Goal: Information Seeking & Learning: Understand process/instructions

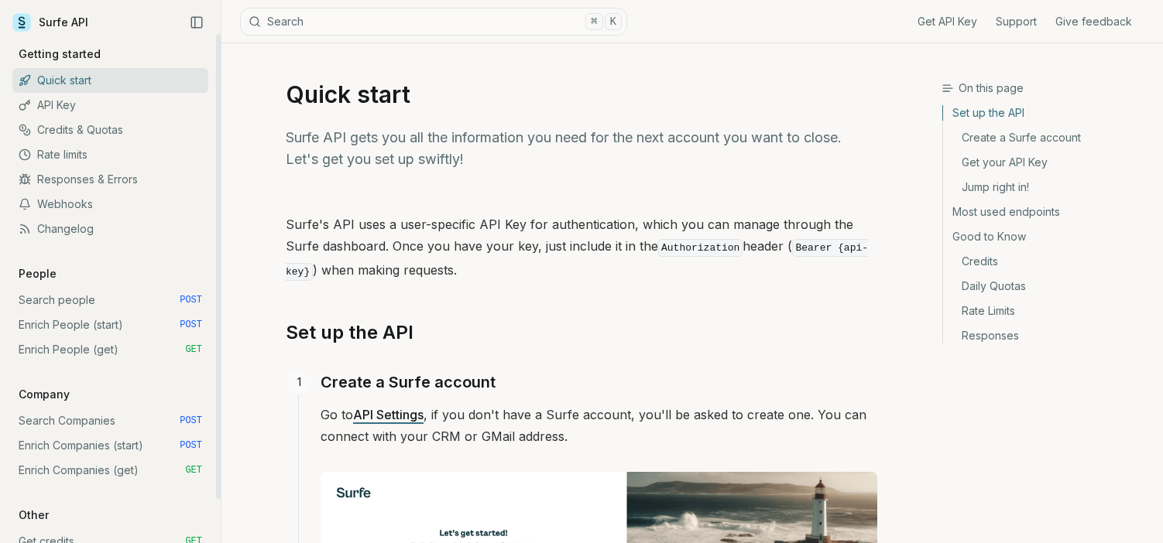
click at [63, 109] on link "API Key" at bounding box center [110, 105] width 196 height 25
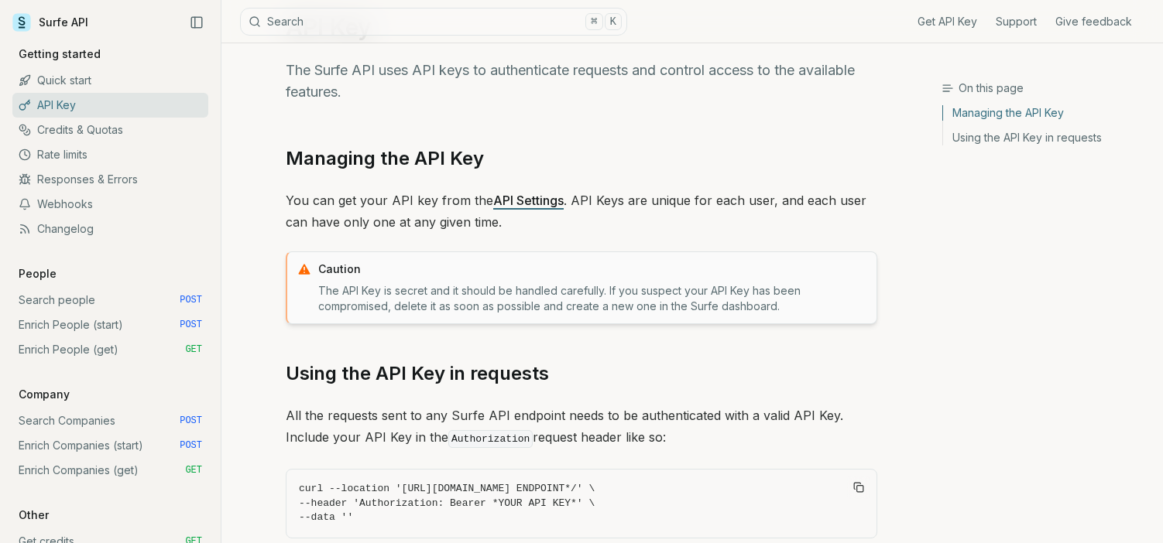
scroll to position [57, 0]
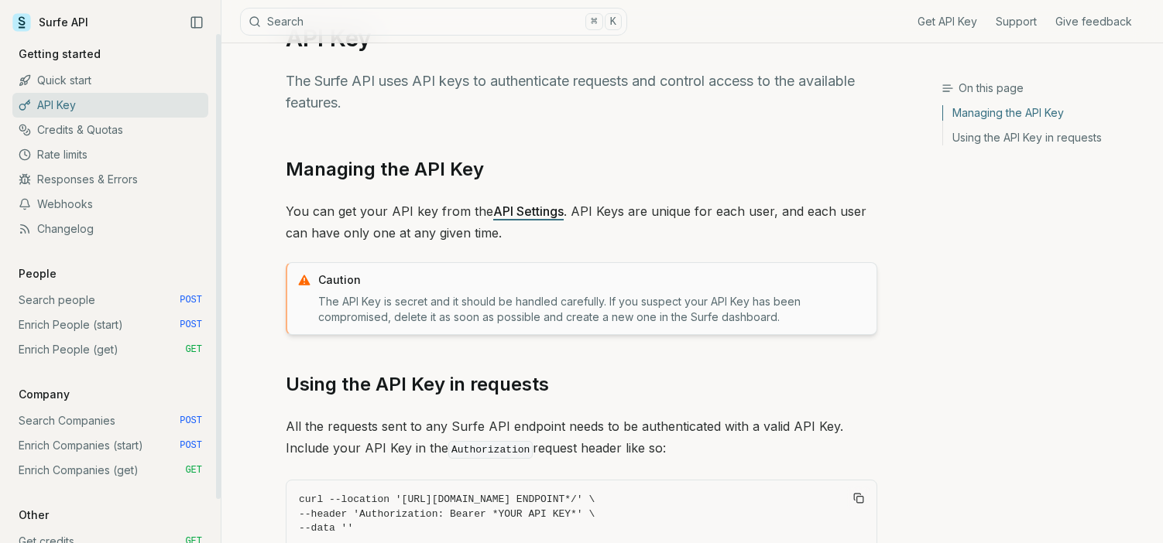
click at [63, 306] on link "Search people POST" at bounding box center [110, 300] width 196 height 25
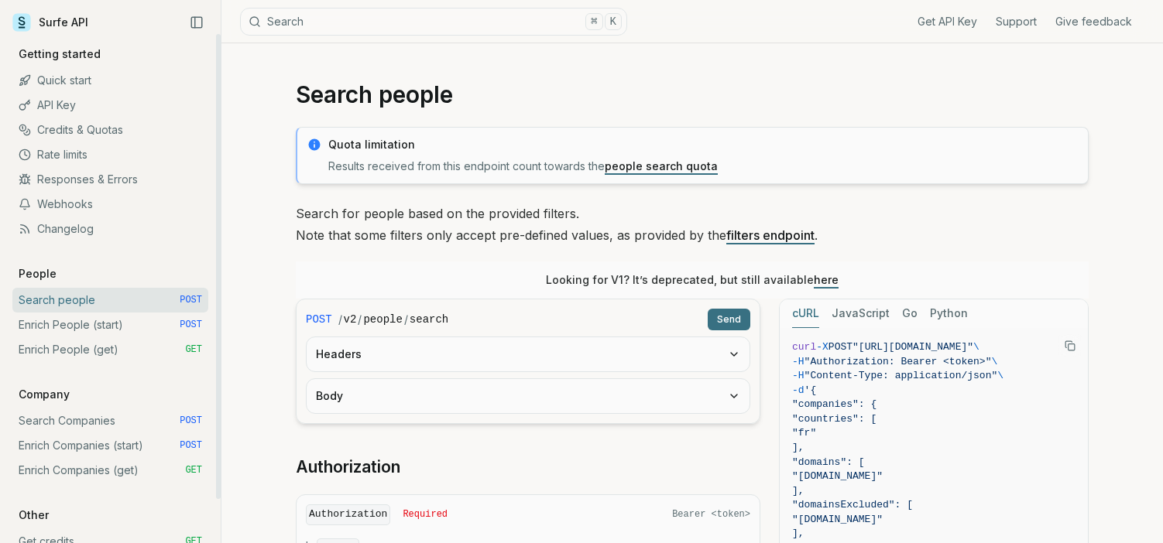
click at [82, 330] on link "Enrich People (start) POST" at bounding box center [110, 325] width 196 height 25
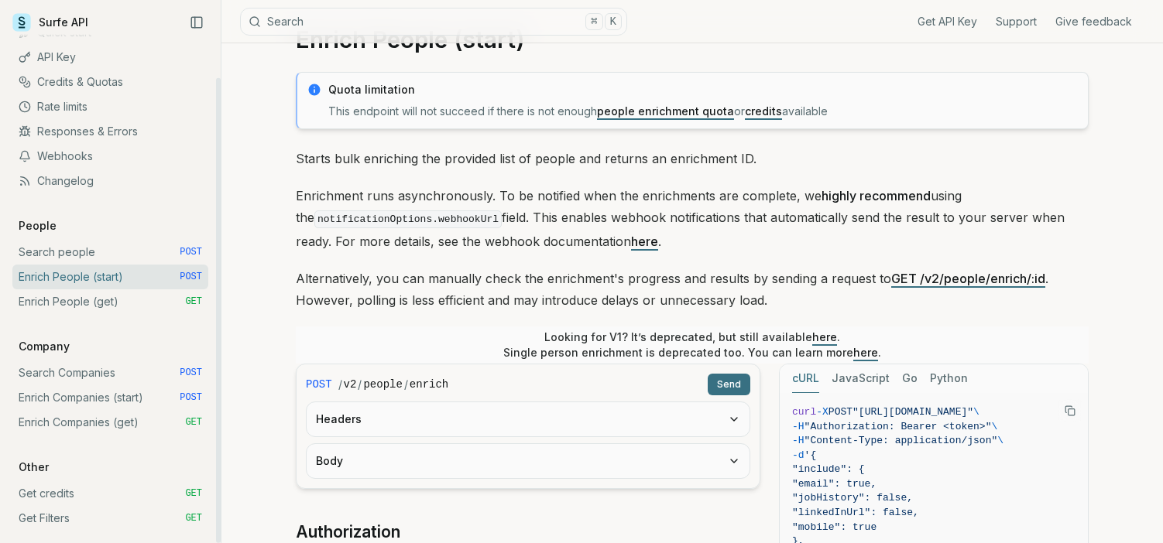
scroll to position [67, 0]
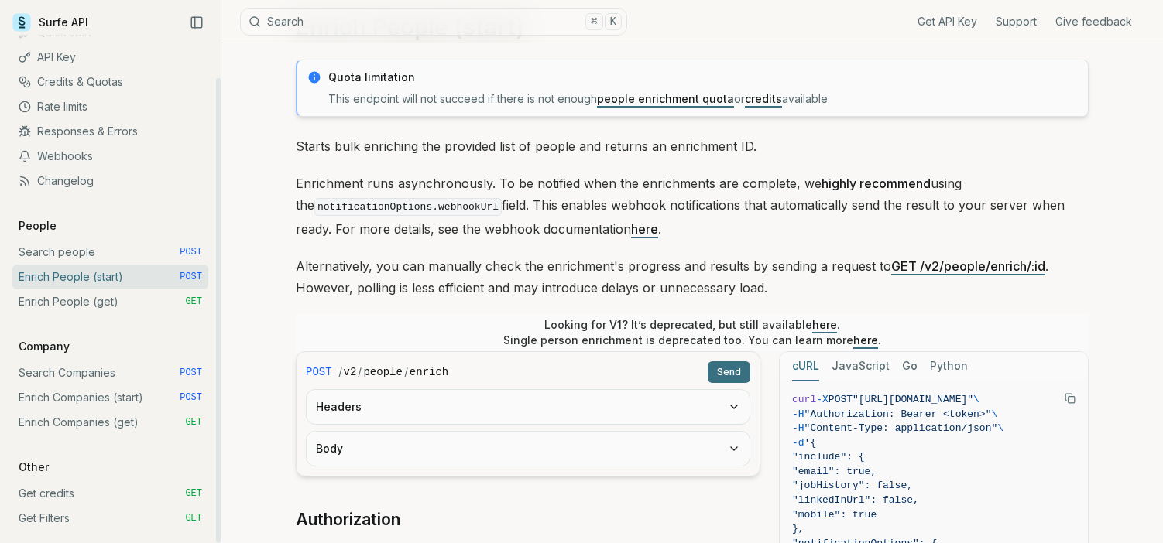
click at [74, 382] on link "Search Companies POST" at bounding box center [110, 373] width 196 height 25
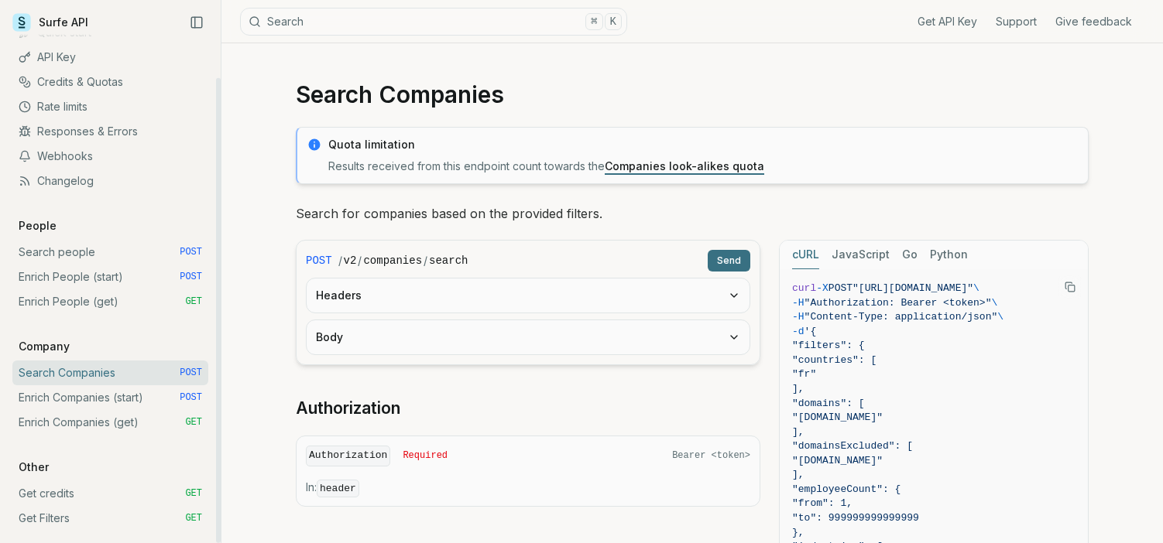
click at [78, 403] on link "Enrich Companies (start) POST" at bounding box center [110, 398] width 196 height 25
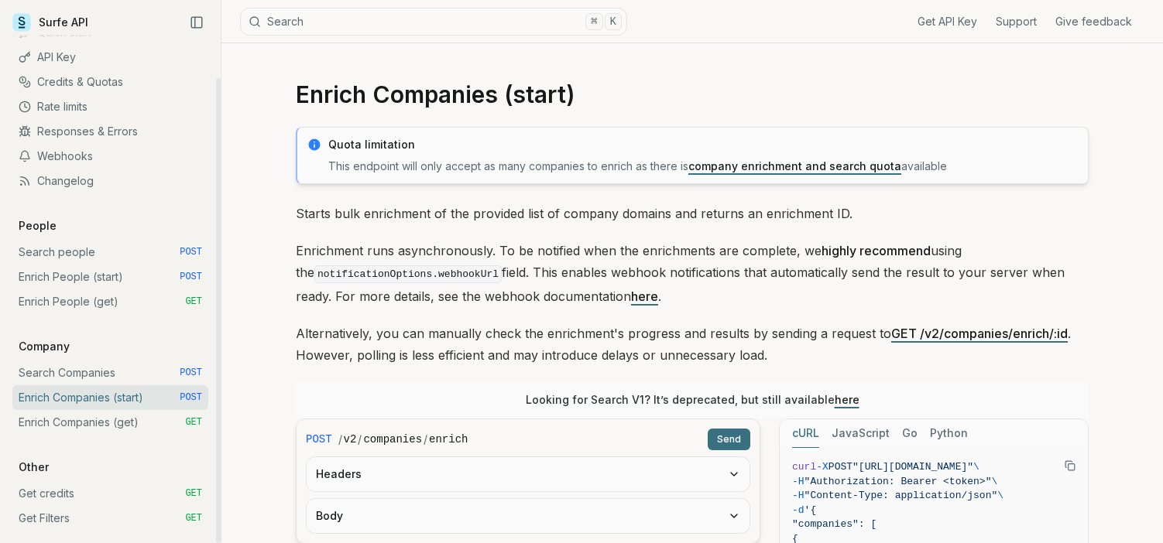
click at [91, 422] on link "Enrich Companies (get) GET" at bounding box center [110, 422] width 196 height 25
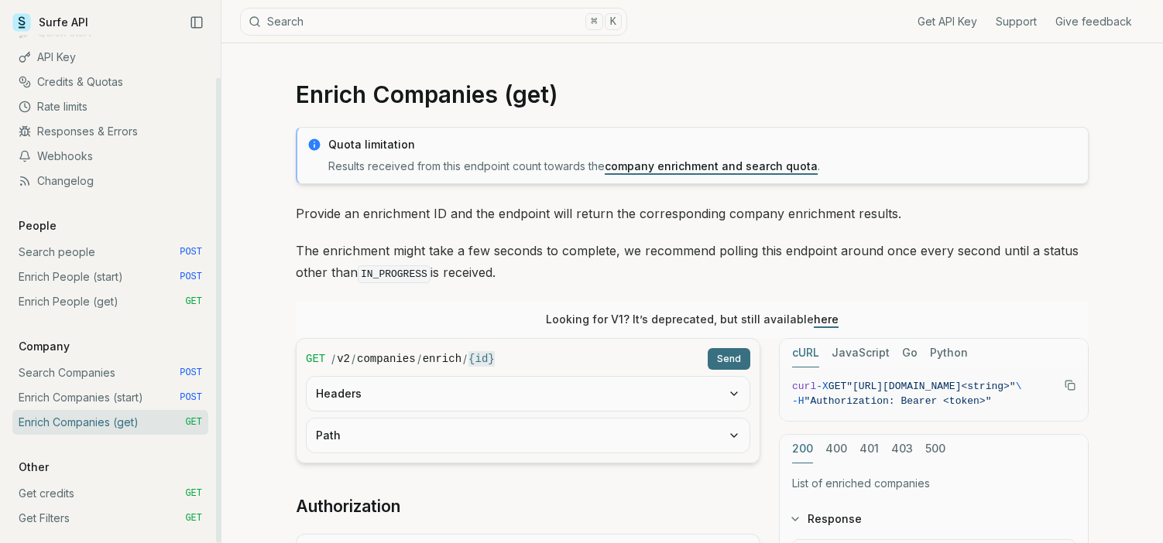
click at [82, 492] on link "Get credits GET" at bounding box center [110, 494] width 196 height 25
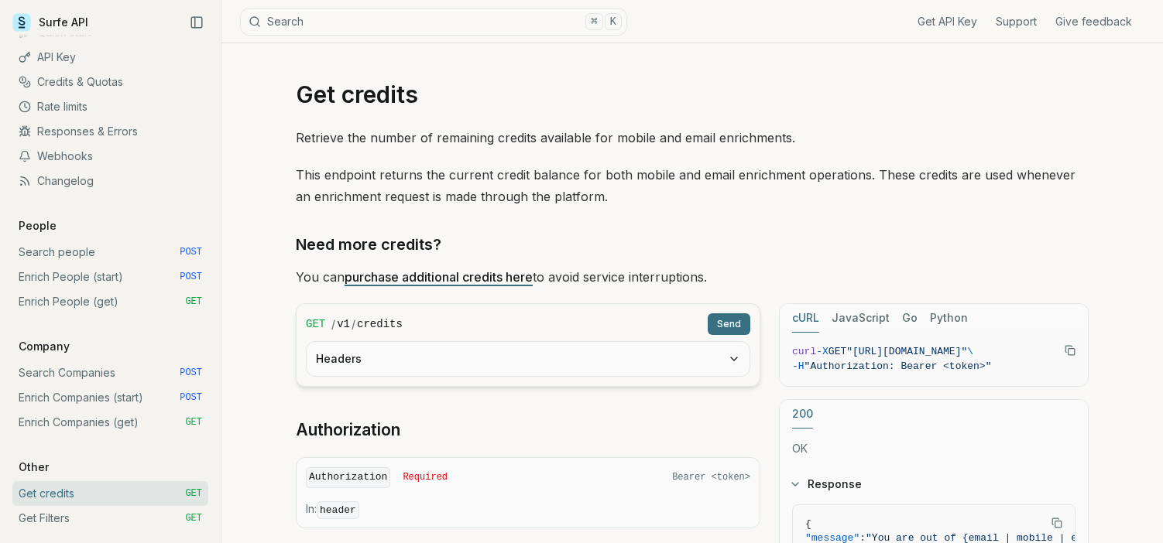
click at [477, 276] on link "purchase additional credits here" at bounding box center [438, 276] width 188 height 15
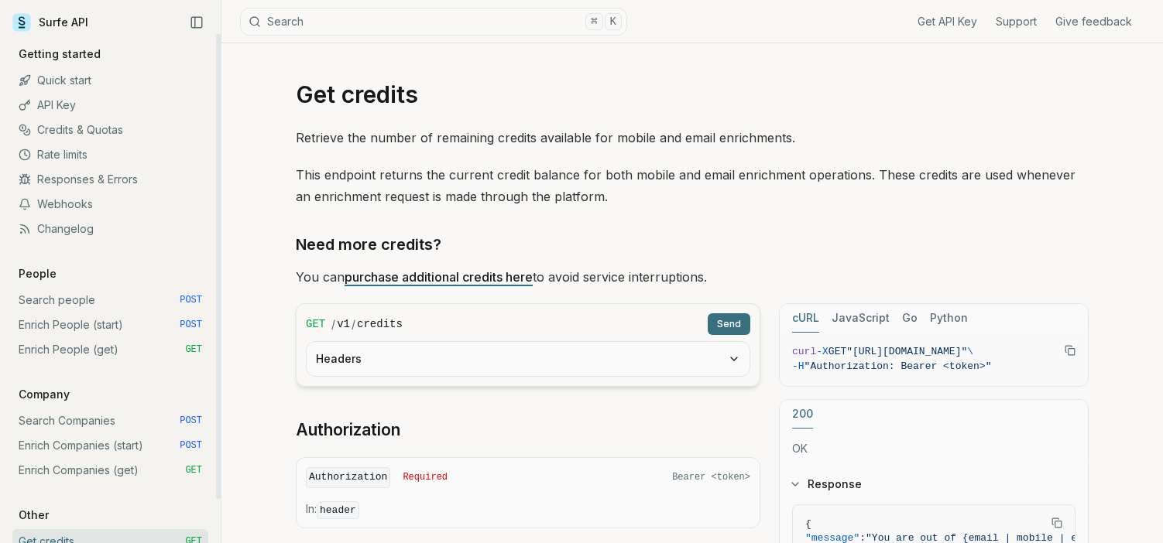
click at [94, 105] on link "API Key" at bounding box center [110, 105] width 196 height 25
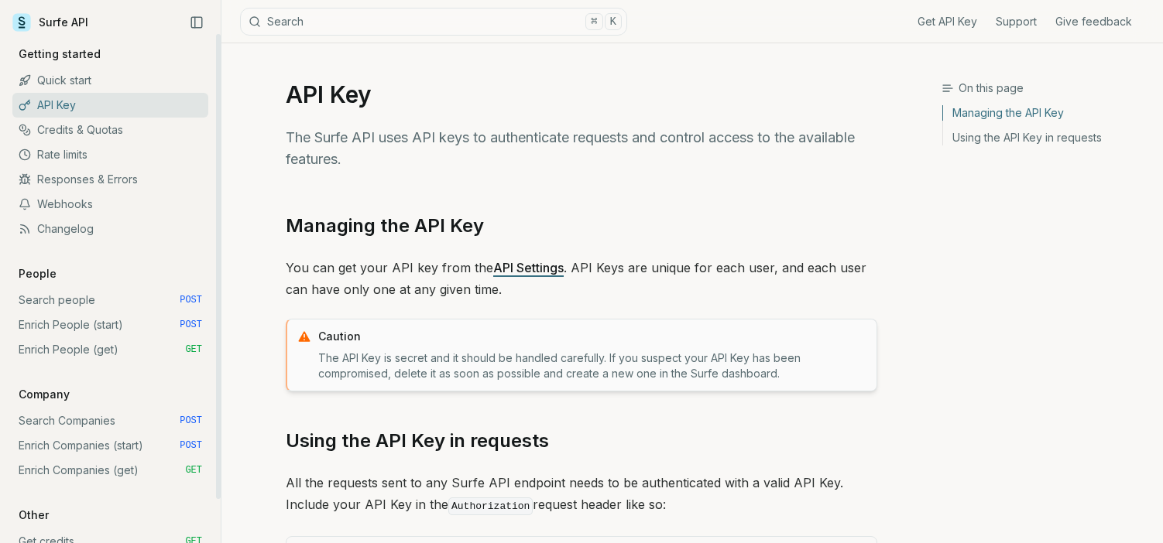
click at [99, 83] on link "Quick start" at bounding box center [110, 80] width 196 height 25
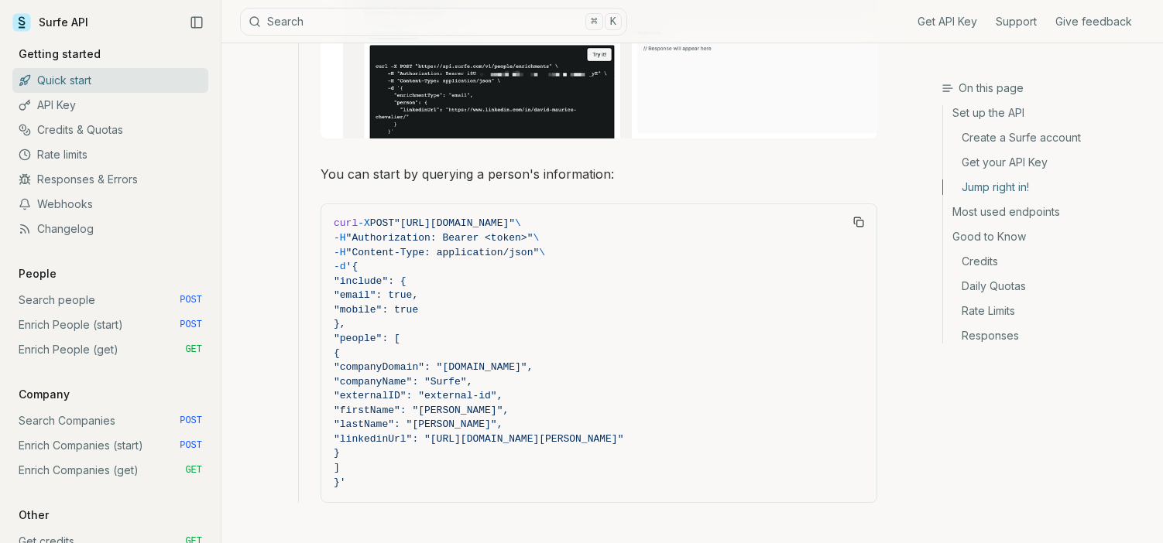
scroll to position [1425, 0]
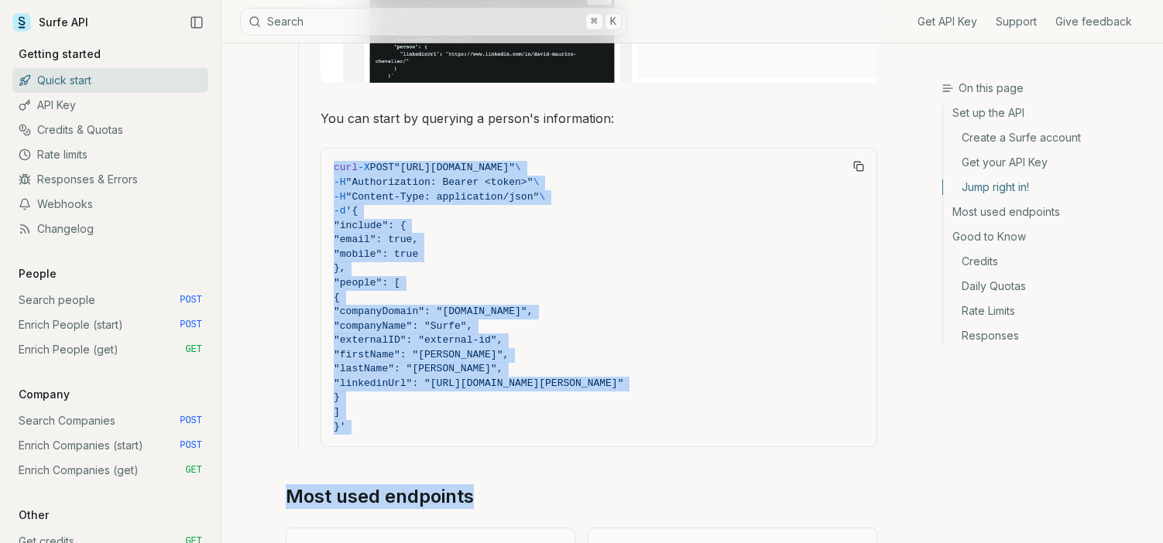
drag, startPoint x: 321, startPoint y: 157, endPoint x: 526, endPoint y: 495, distance: 395.2
click at [528, 495] on div "Surfe's API uses a user-specific API Key for authentication, which you can mana…" at bounding box center [581, 85] width 591 height 2593
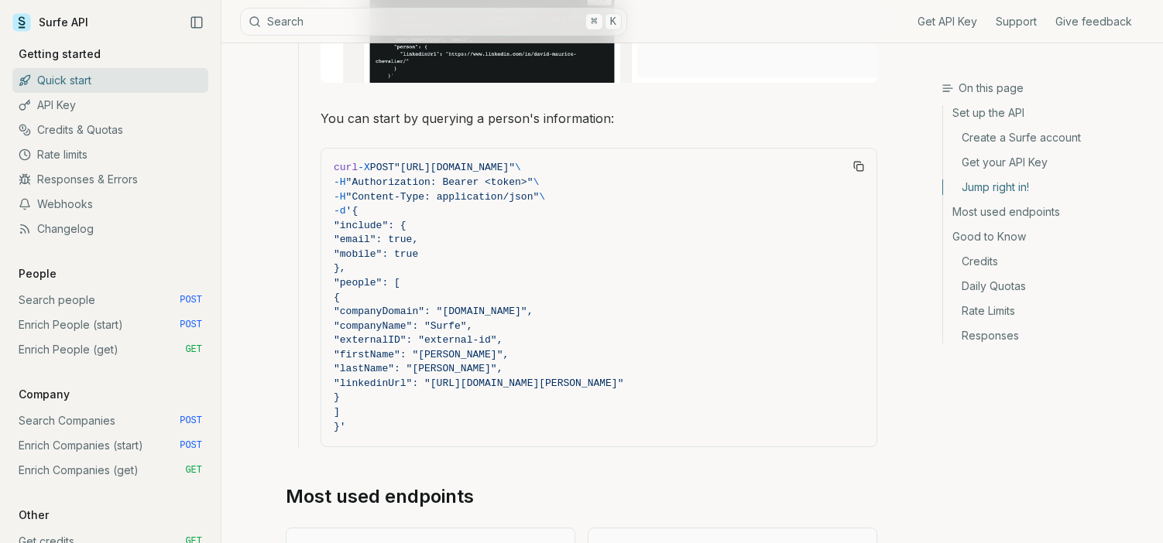
click at [248, 364] on article "Quick start Surfe API gets you all the information you need for the next accoun…" at bounding box center [581, 60] width 666 height 2884
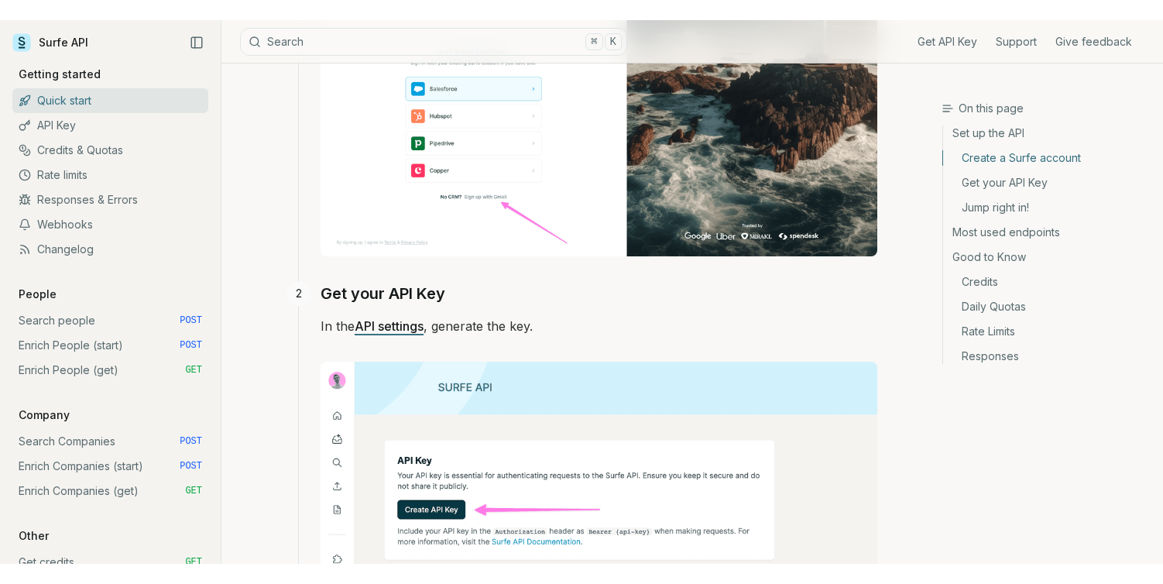
scroll to position [533, 0]
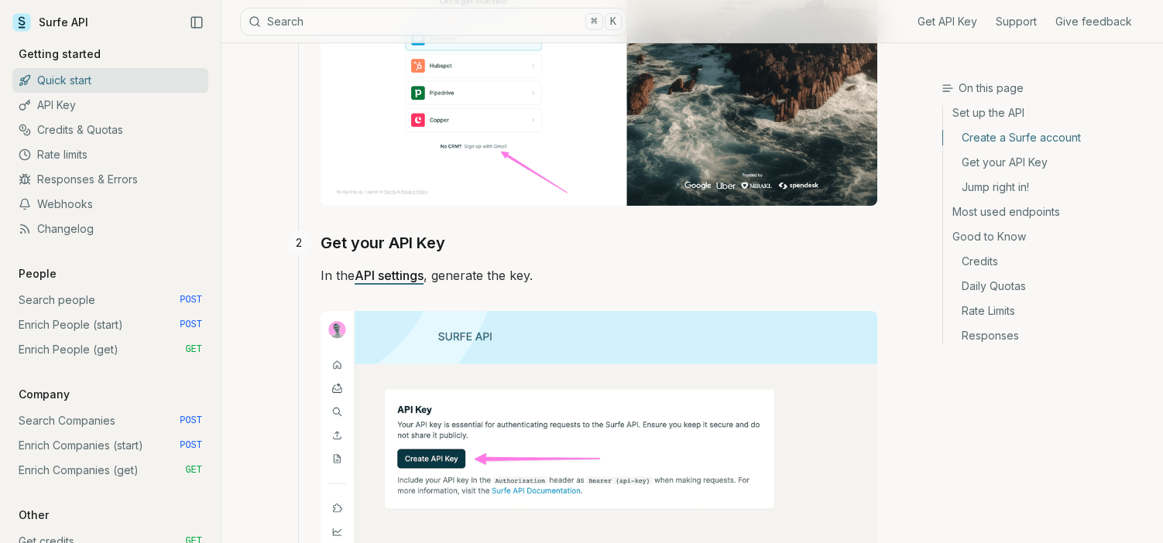
click at [382, 268] on link "API settings" at bounding box center [389, 275] width 69 height 15
